Goal: Answer question/provide support

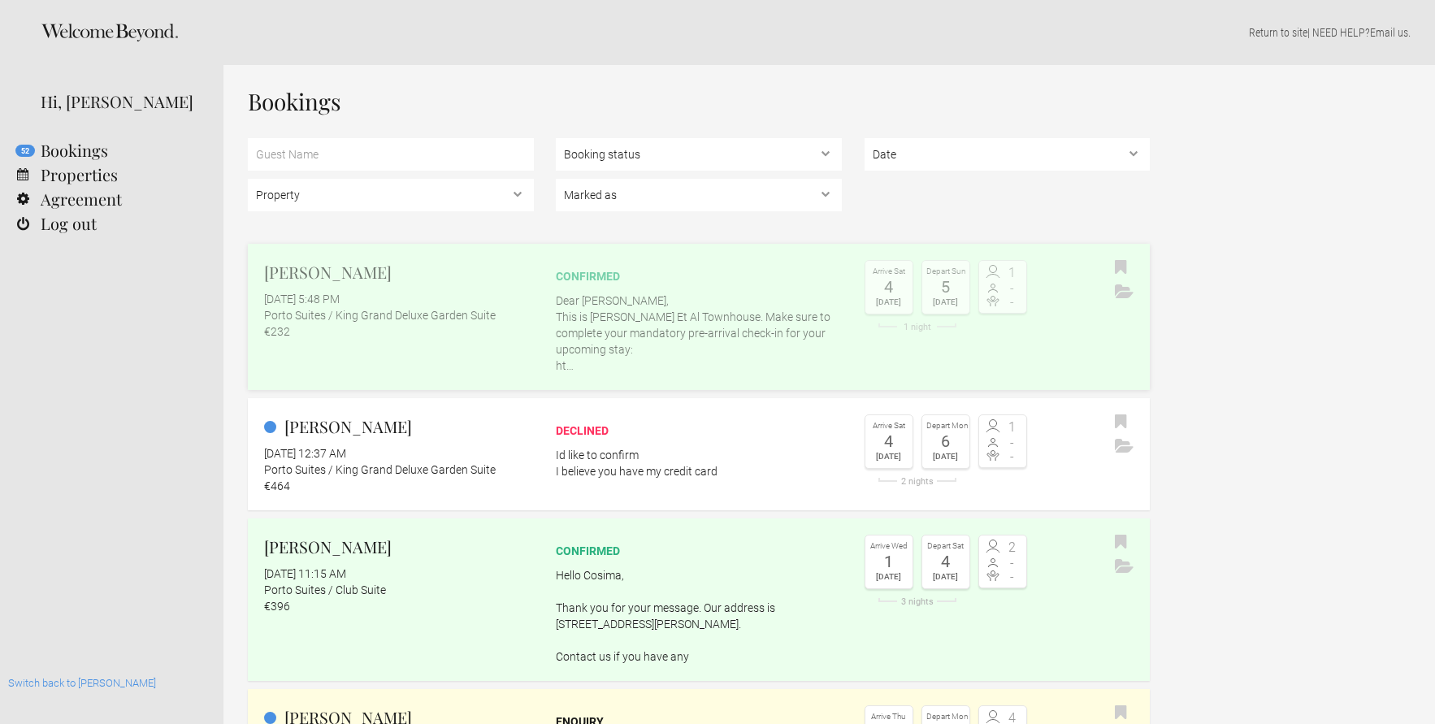
click at [788, 322] on p "Dear MARK, This is Rosa Et Al Townhouse. Make sure to complete your mandatory p…" at bounding box center [699, 332] width 286 height 81
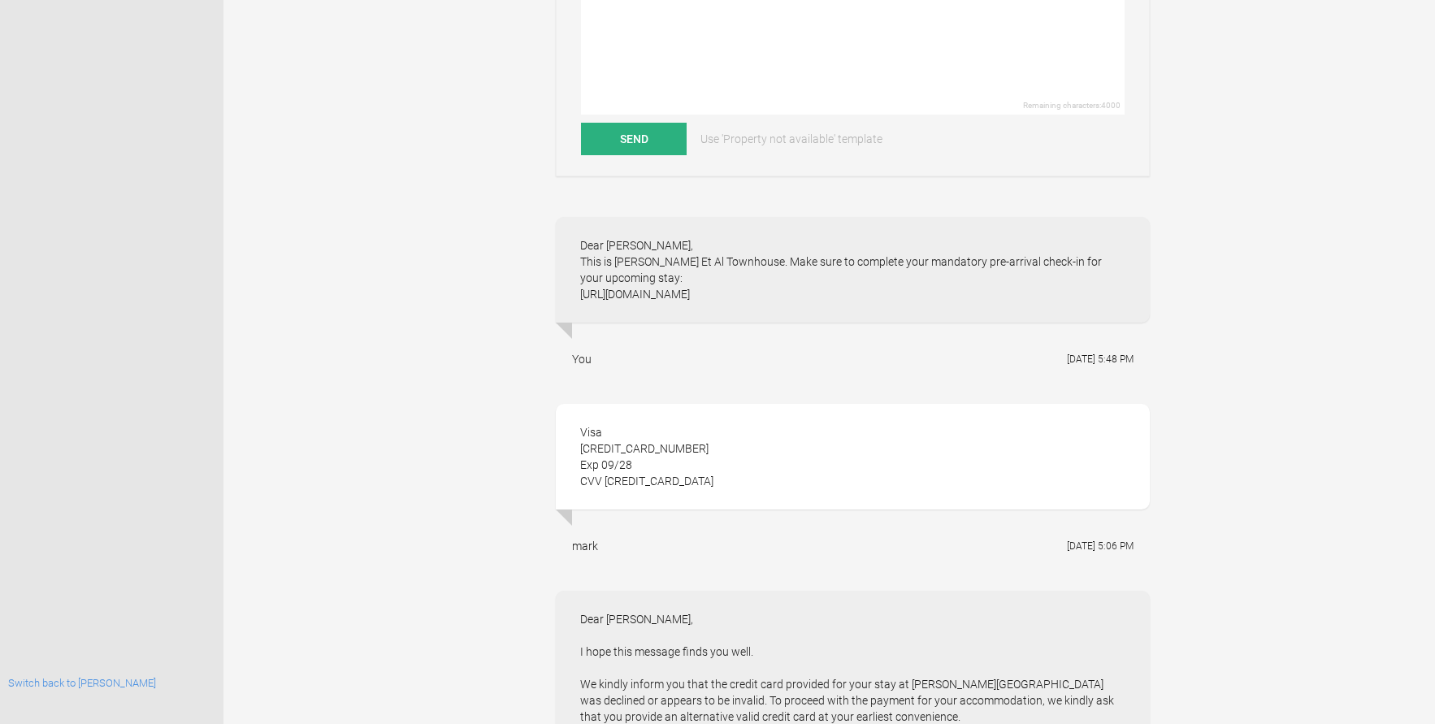
scroll to position [455, 0]
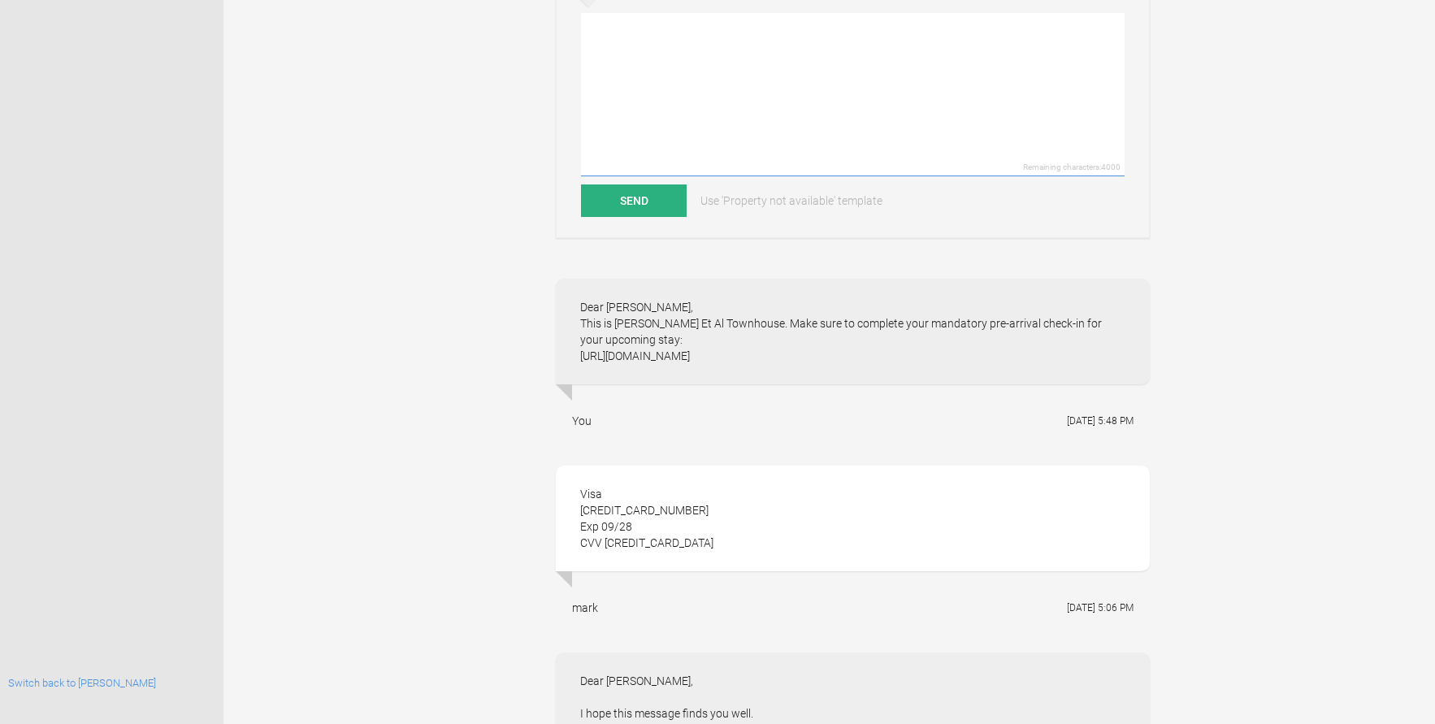
click at [660, 115] on textarea at bounding box center [853, 94] width 544 height 163
paste textarea "Hi, this is [PERSON_NAME] Et Al Townhouse. You have an update for your requests…"
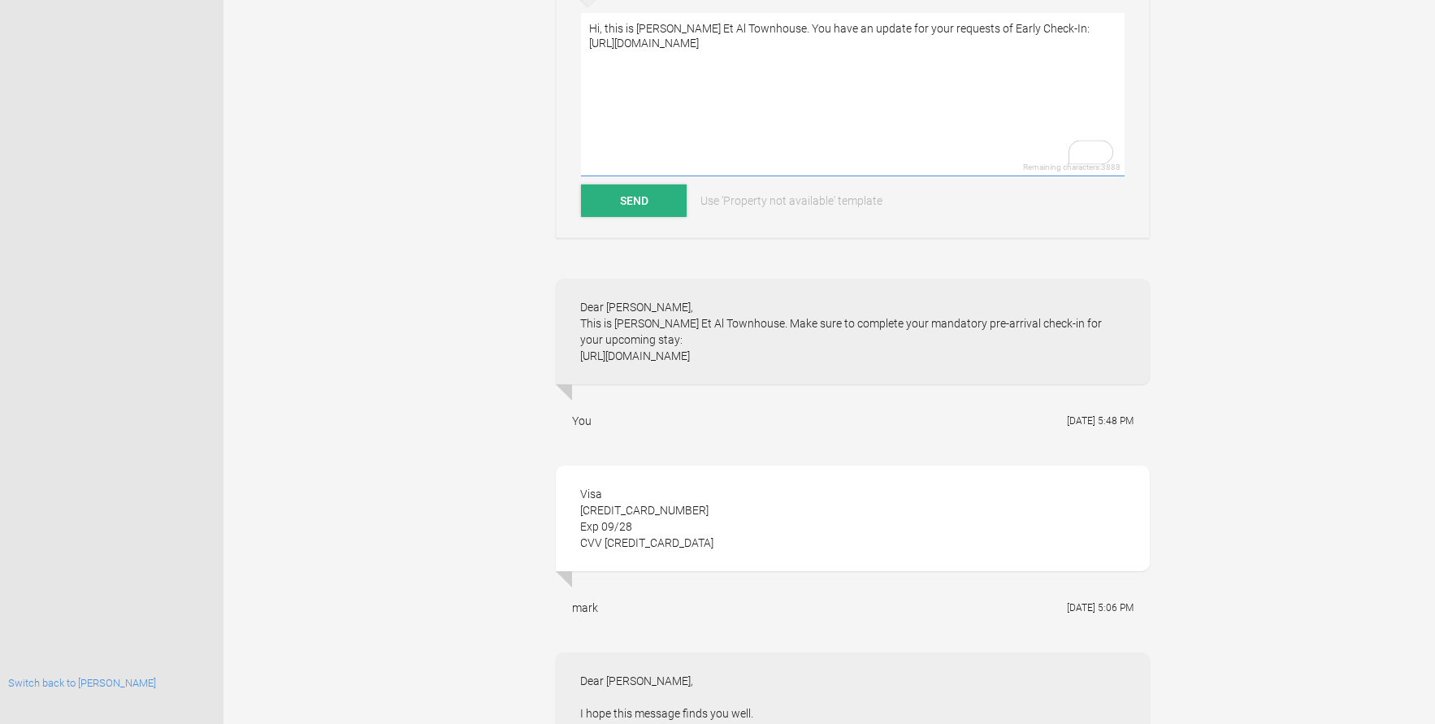
type textarea "Hi, this is [PERSON_NAME] Et Al Townhouse. You have an update for your requests…"
click at [639, 208] on button "Send" at bounding box center [634, 200] width 106 height 32
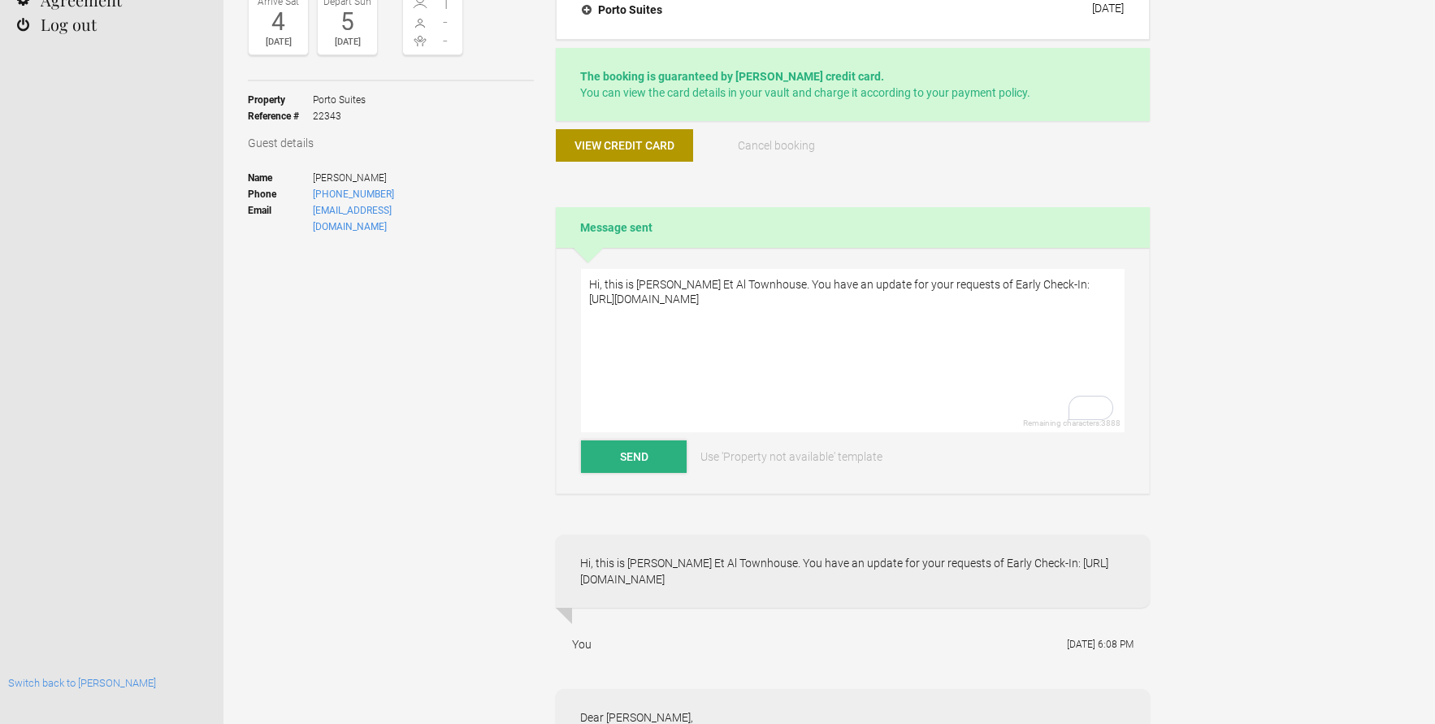
scroll to position [0, 0]
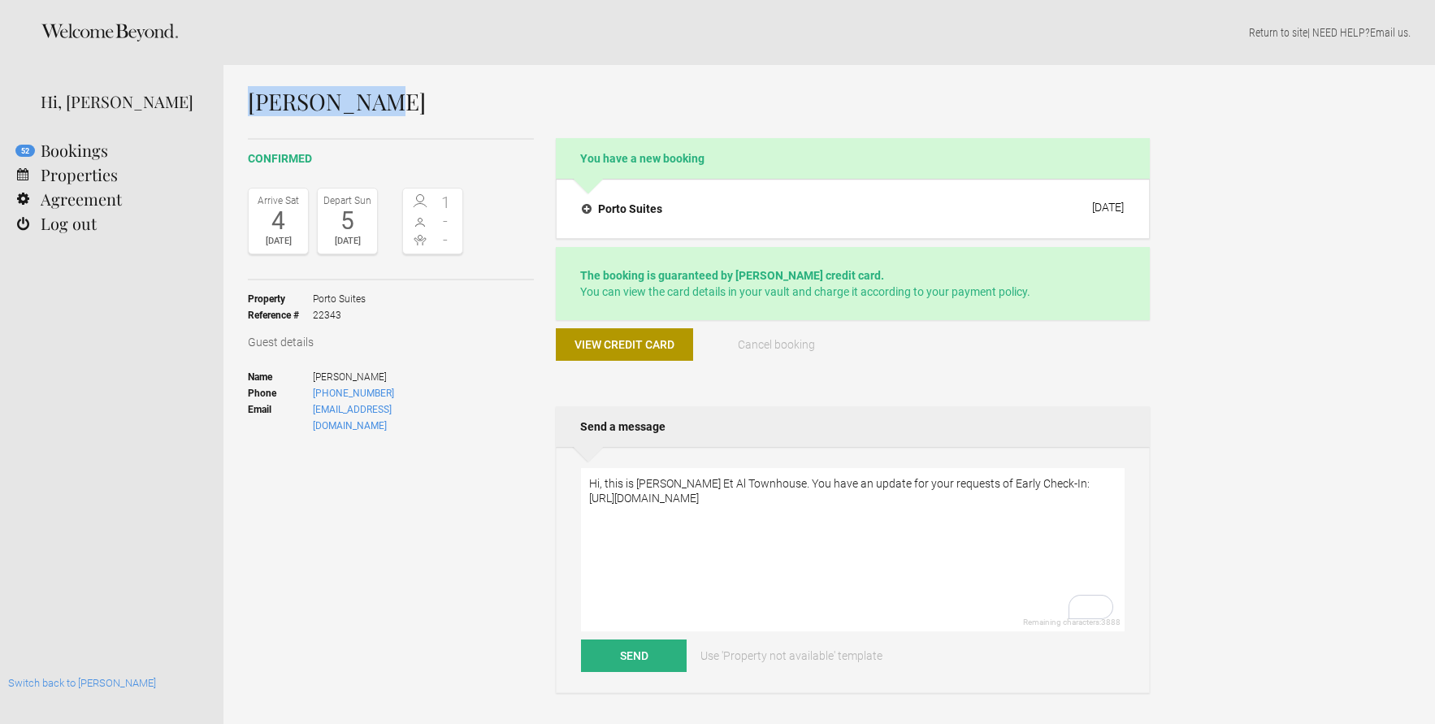
drag, startPoint x: 371, startPoint y: 102, endPoint x: 249, endPoint y: 103, distance: 122.7
click at [249, 103] on h1 "[PERSON_NAME]" at bounding box center [699, 101] width 902 height 24
copy h1 "[PERSON_NAME]"
click at [70, 684] on link "Switch back to [PERSON_NAME]" at bounding box center [82, 683] width 148 height 12
